Goal: Use online tool/utility: Utilize a website feature to perform a specific function

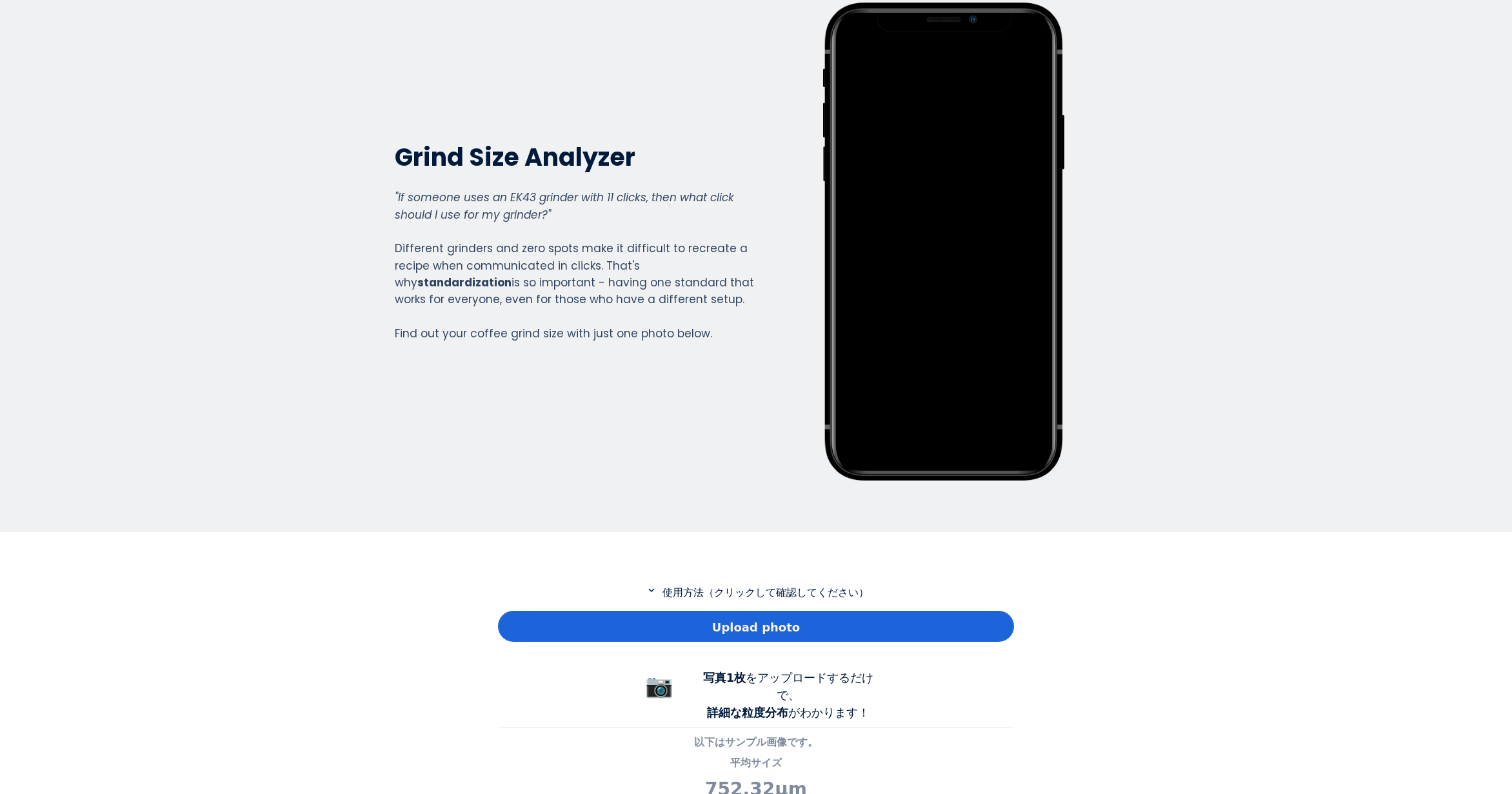
scroll to position [258, 0]
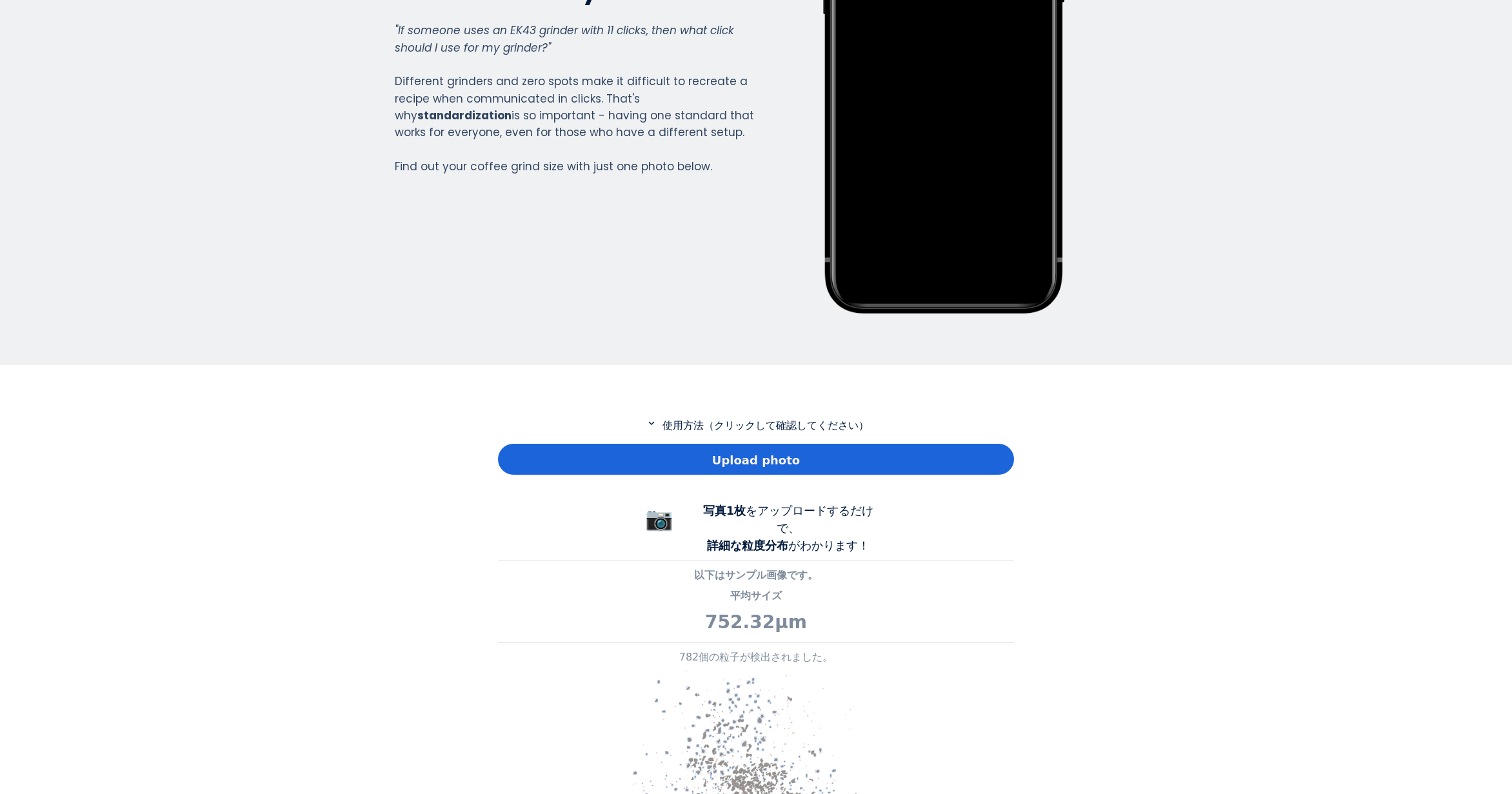
click at [675, 454] on div "Upload photo" at bounding box center [755, 460] width 516 height 31
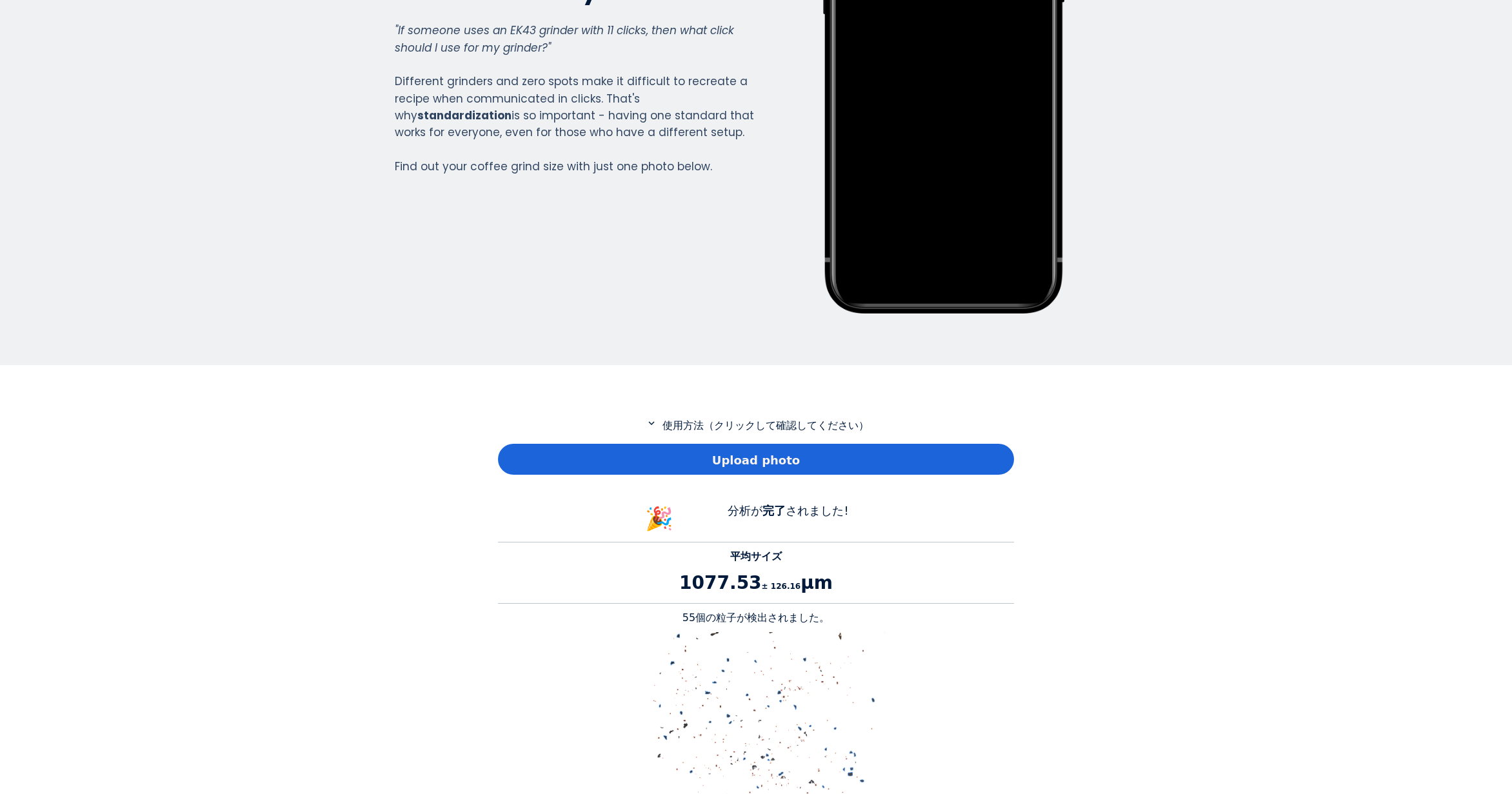
scroll to position [1185, 516]
click at [695, 620] on p "55個の粒子が検出されました。" at bounding box center [755, 618] width 516 height 15
copy p "55"
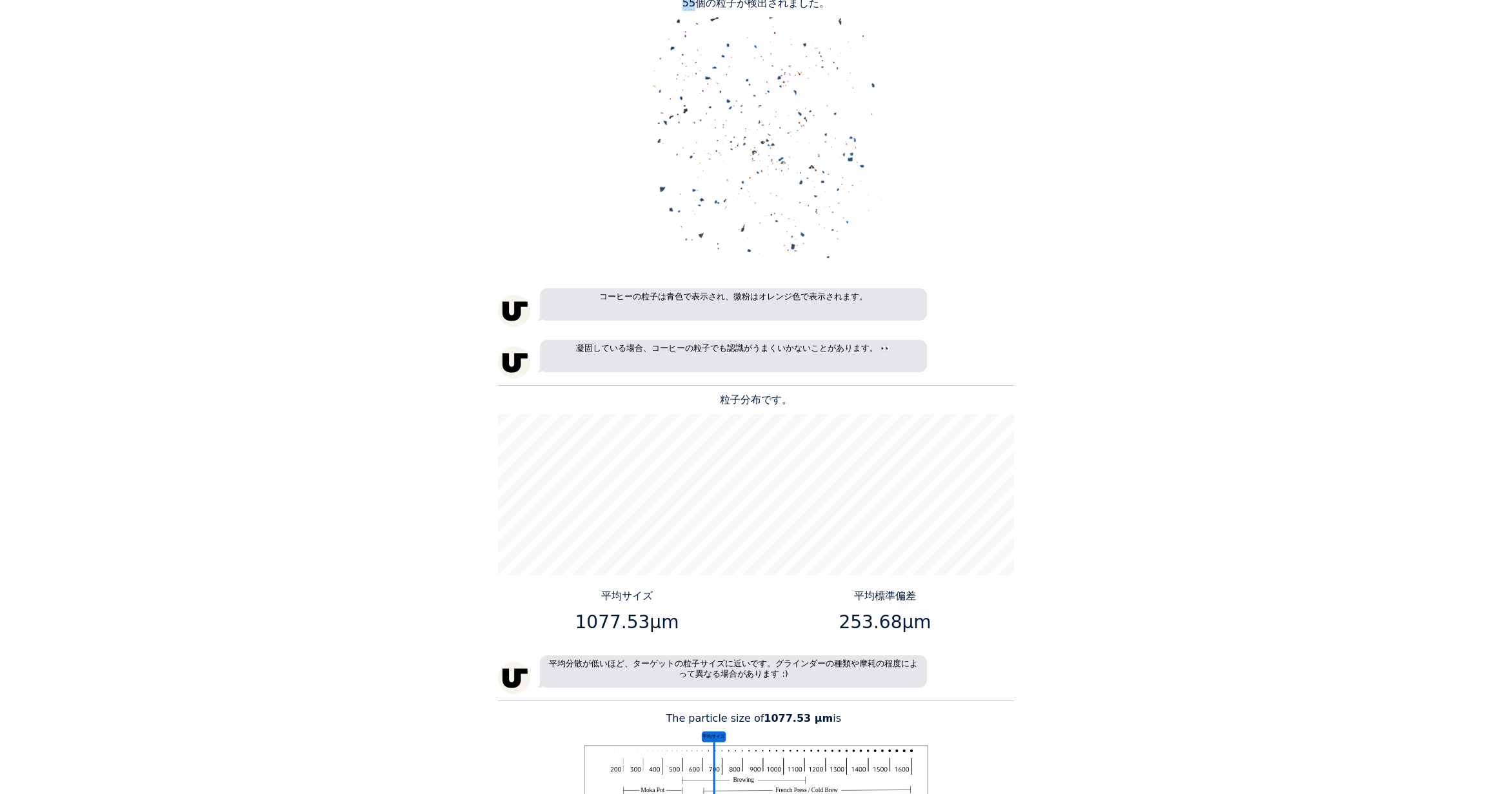
scroll to position [968, 0]
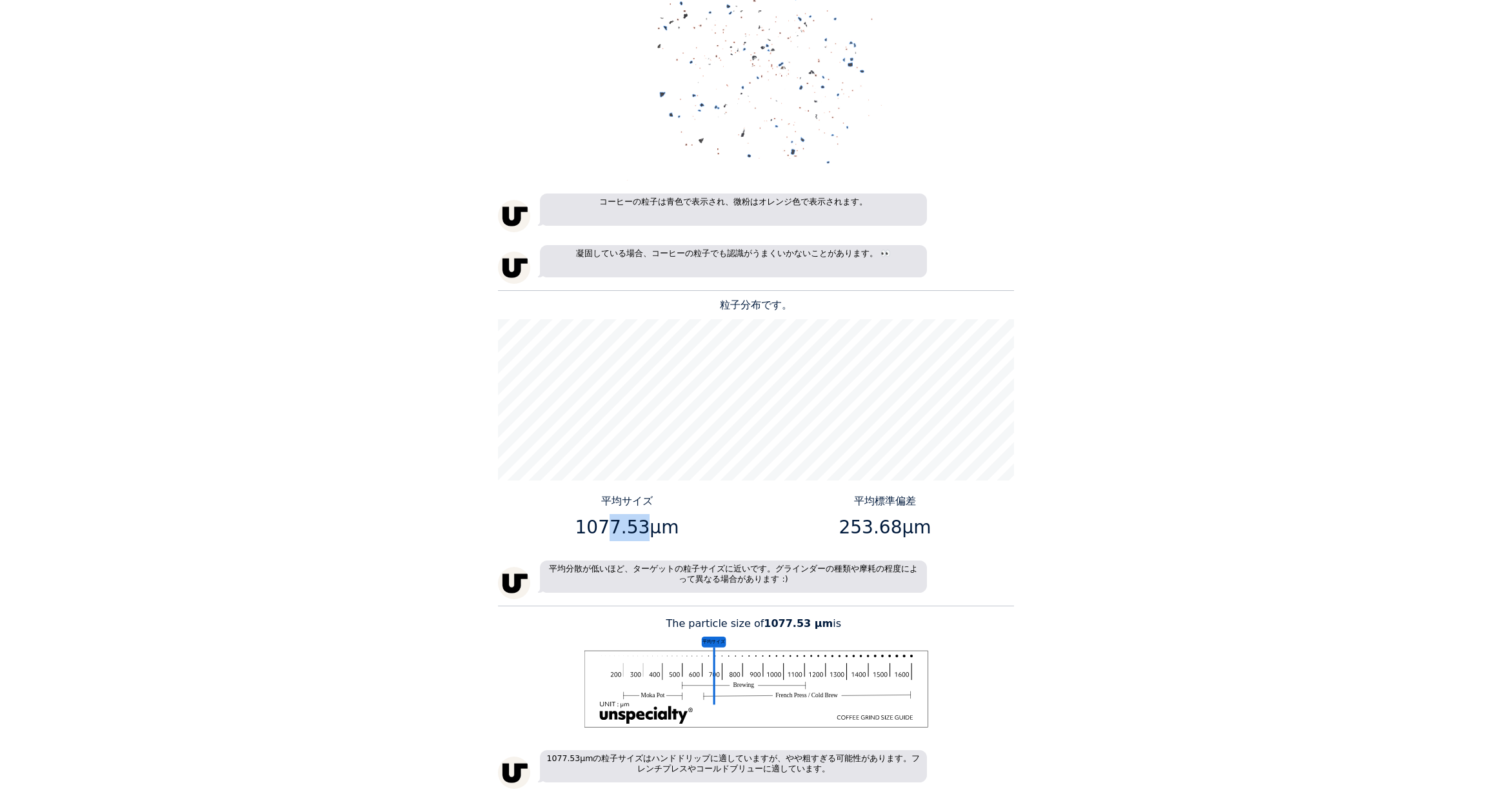
drag, startPoint x: 643, startPoint y: 528, endPoint x: 605, endPoint y: 528, distance: 38.0
click at [605, 528] on p "1077.53μm" at bounding box center [627, 528] width 248 height 27
click at [603, 528] on p "1077.53μm" at bounding box center [627, 528] width 248 height 27
drag, startPoint x: 583, startPoint y: 527, endPoint x: 642, endPoint y: 528, distance: 59.0
click at [642, 528] on p "1077.53μm" at bounding box center [627, 528] width 248 height 27
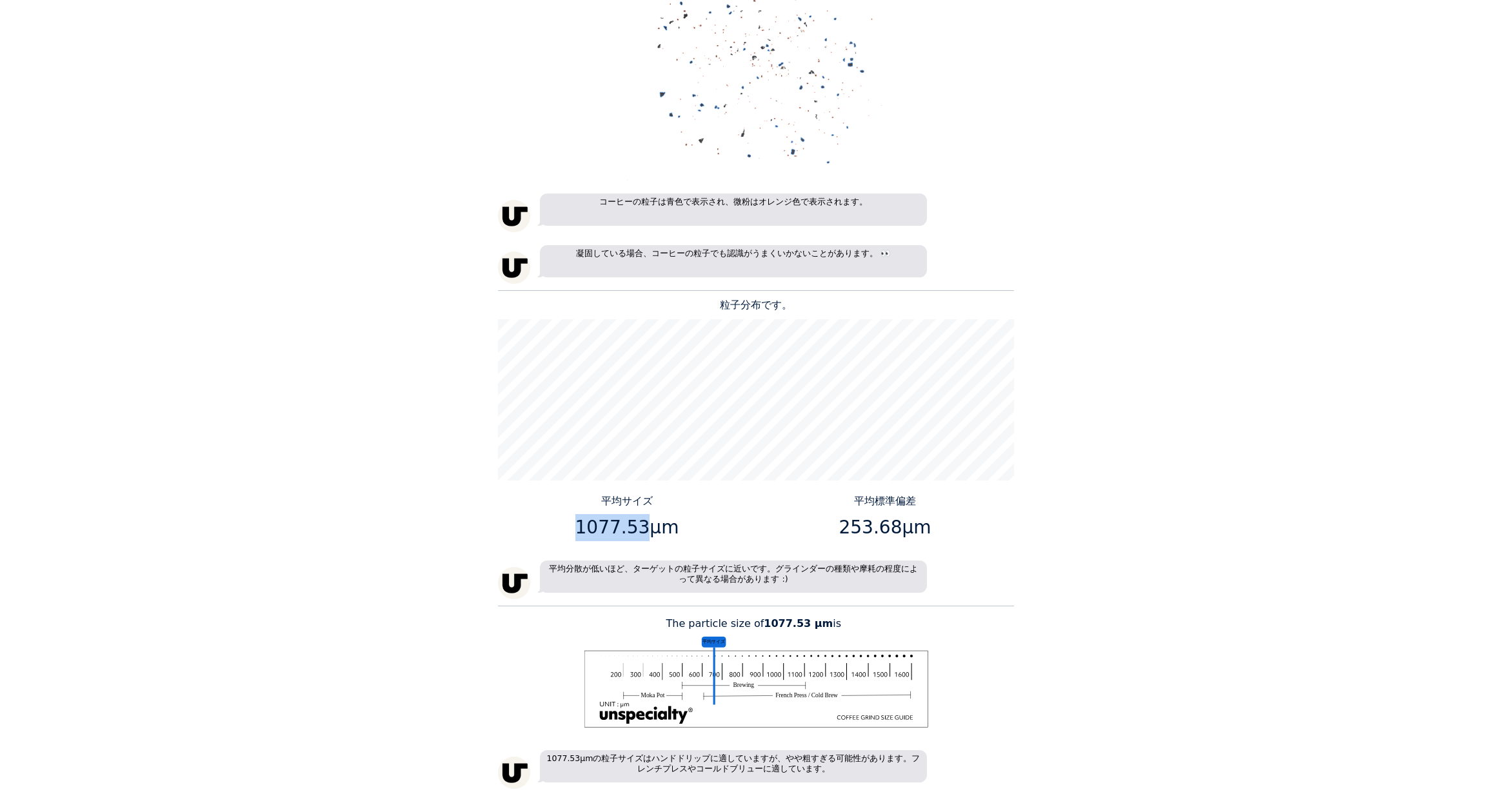
copy p "1077.53"
click at [891, 526] on p "253.68μm" at bounding box center [885, 528] width 248 height 27
drag, startPoint x: 892, startPoint y: 528, endPoint x: 845, endPoint y: 521, distance: 47.5
click at [845, 521] on p "253.68μm" at bounding box center [885, 528] width 248 height 27
copy p "253.68"
